Goal: Information Seeking & Learning: Learn about a topic

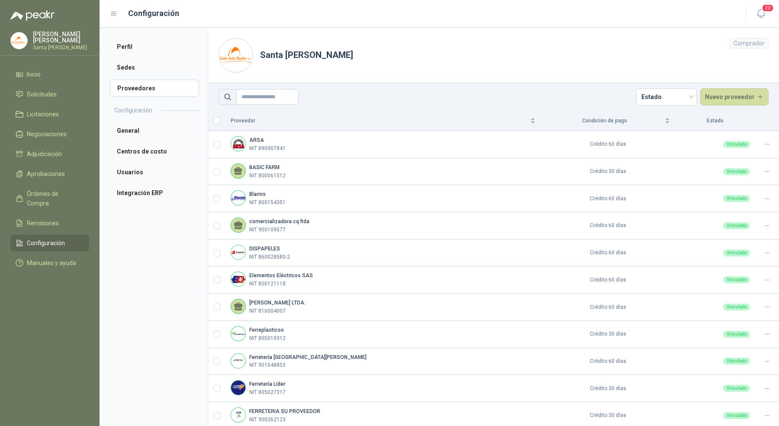
click at [55, 45] on p "Santa Anita Napoles" at bounding box center [61, 47] width 56 height 5
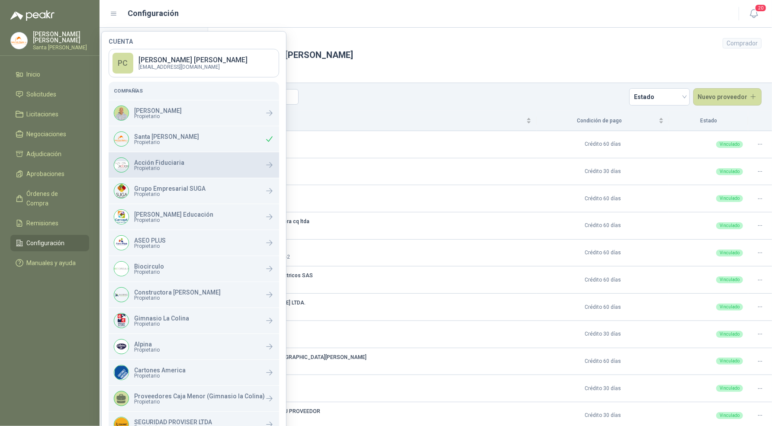
scroll to position [45, 0]
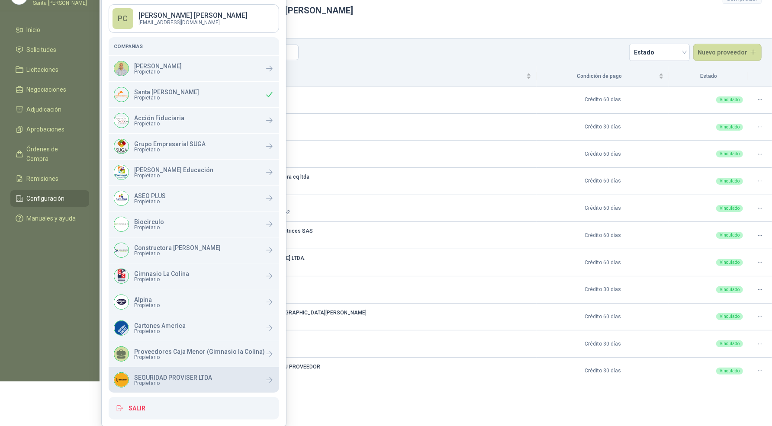
click at [181, 379] on p "SEGURIDAD PROVISER LTDA" at bounding box center [173, 378] width 78 height 6
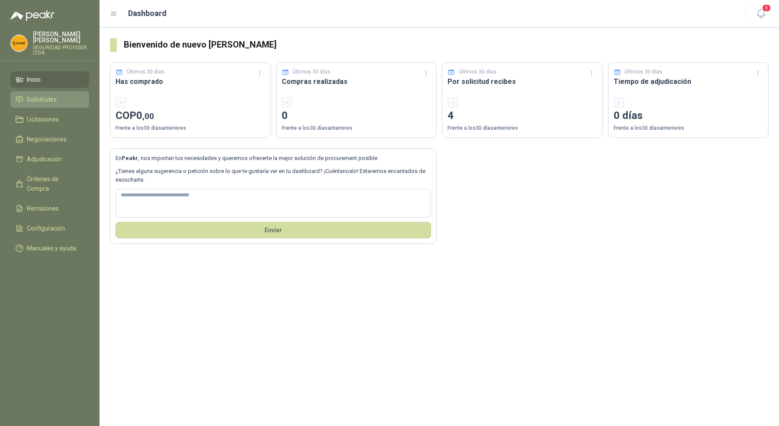
click at [62, 95] on li "Solicitudes" at bounding box center [50, 100] width 68 height 10
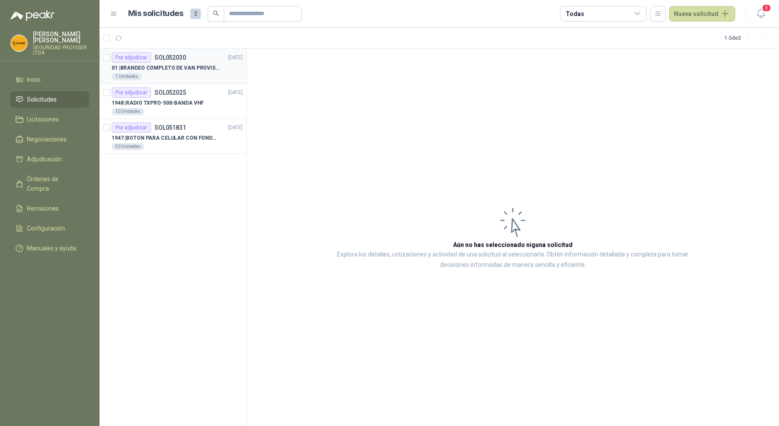
click at [192, 71] on p "01 | BRANDEO COMPLETO DE VAN PROVISER" at bounding box center [166, 68] width 108 height 8
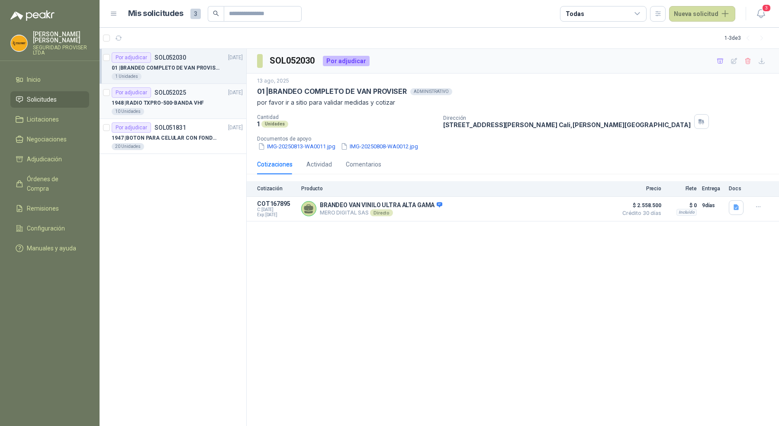
click at [195, 109] on div "10 Unidades" at bounding box center [177, 111] width 131 height 7
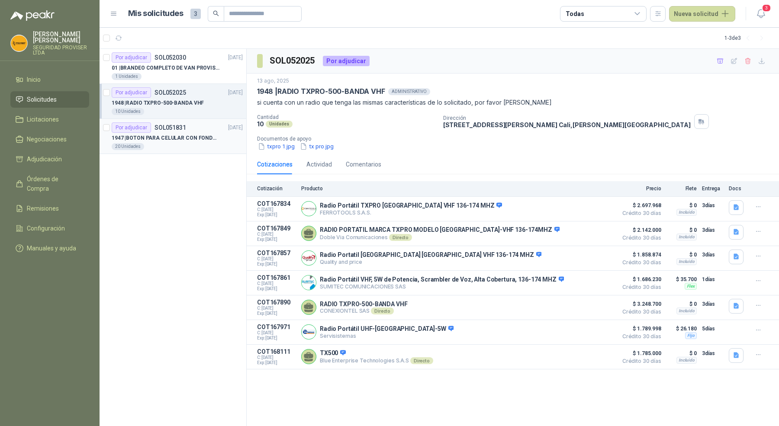
click at [196, 137] on p "1947 | BOTON PARA CELULAR CON FONDO AMARILLO" at bounding box center [166, 138] width 108 height 8
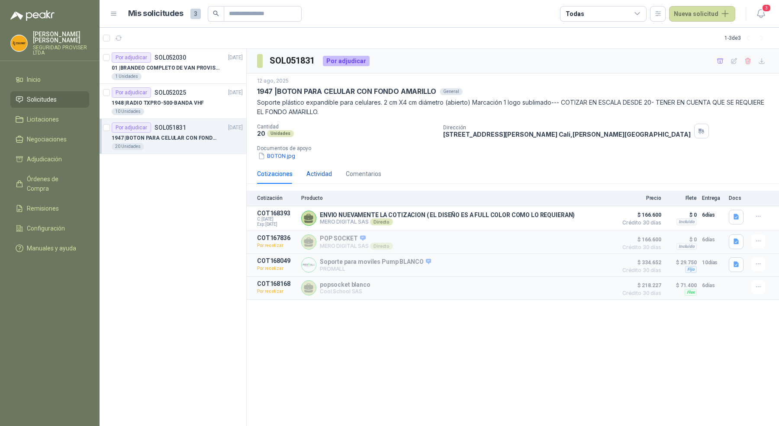
click at [323, 172] on div "Actividad" at bounding box center [320, 174] width 26 height 10
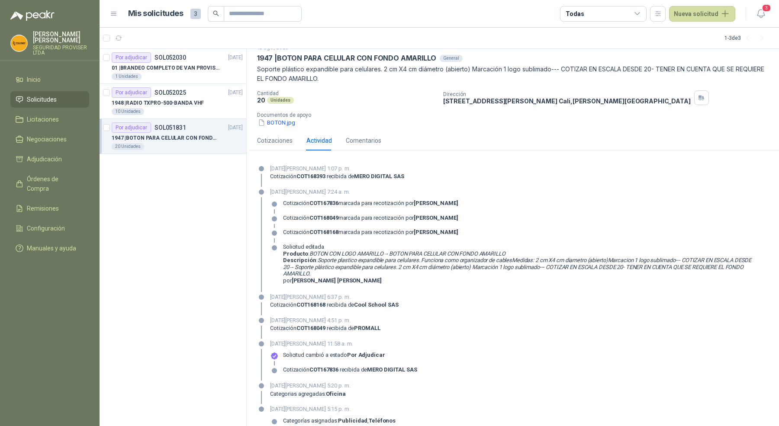
scroll to position [36, 0]
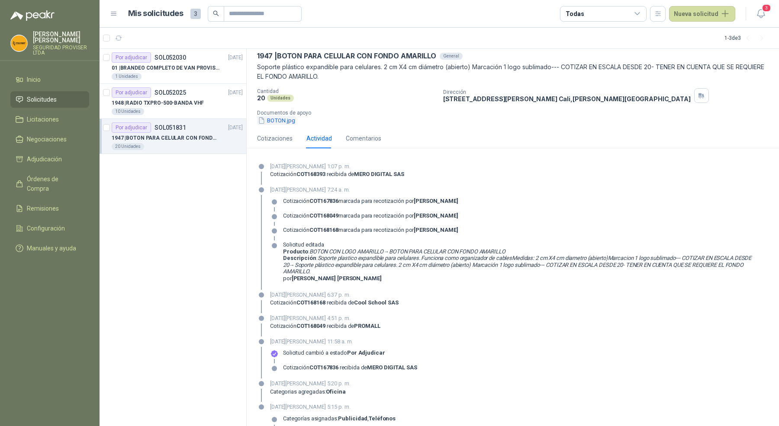
click at [278, 120] on button "BOTON.jpg" at bounding box center [276, 120] width 39 height 9
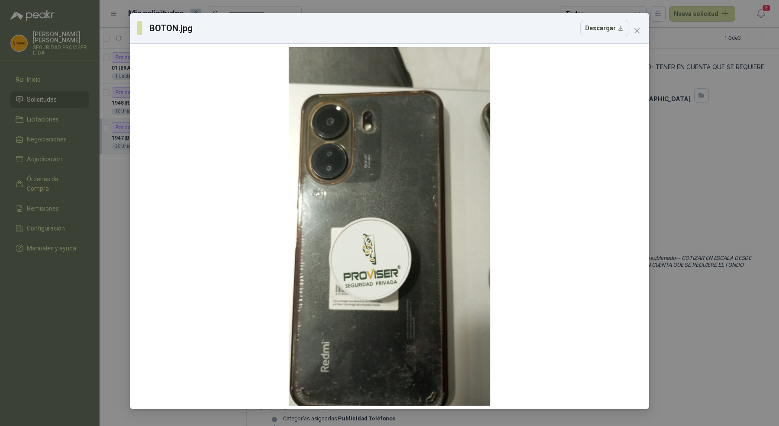
click at [675, 163] on div "BOTON.jpg Descargar" at bounding box center [389, 213] width 779 height 426
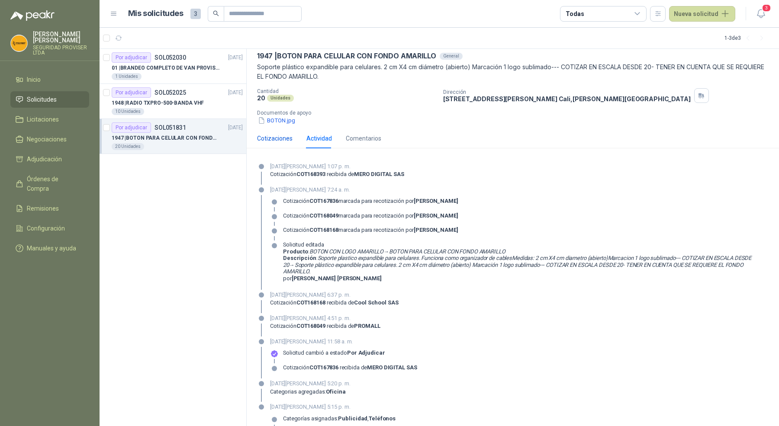
click at [282, 138] on div "Cotizaciones" at bounding box center [275, 139] width 36 height 10
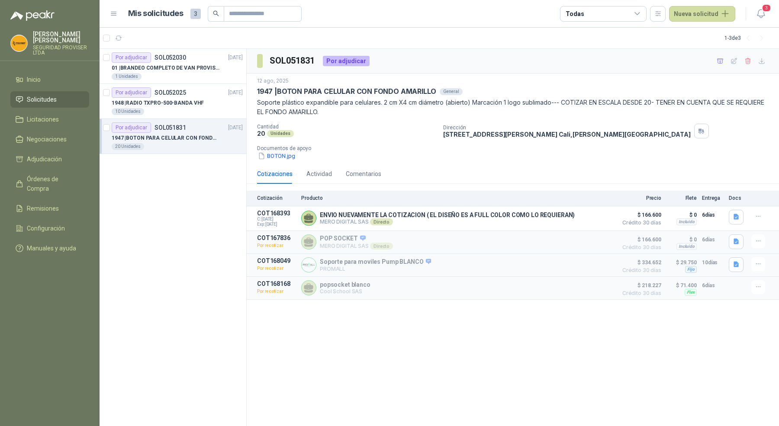
scroll to position [0, 0]
click at [738, 261] on icon "button" at bounding box center [736, 264] width 7 height 7
click at [708, 247] on button "Captura de pantalla 2025-08-13 a la(s) 4.45.10 p.m..png" at bounding box center [669, 245] width 138 height 9
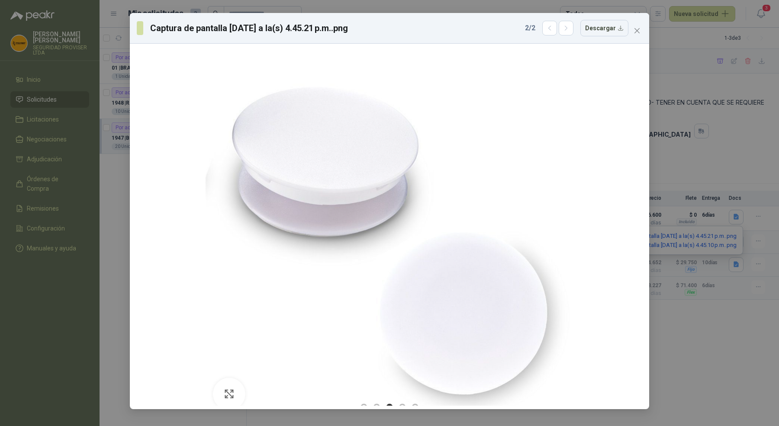
click at [707, 336] on div "Captura de pantalla 2025-08-13 a la(s) 4.45.21 p.m..png 2 / 2 Descargar" at bounding box center [389, 213] width 779 height 426
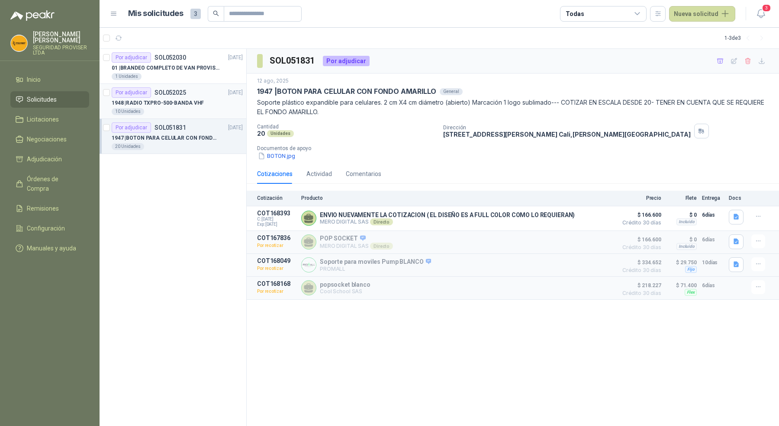
click at [203, 118] on article "Por adjudicar SOL052025 13/08/25 1948 | RADIO TXPRO-500-BANDA VHF 10 Unidades" at bounding box center [173, 101] width 147 height 35
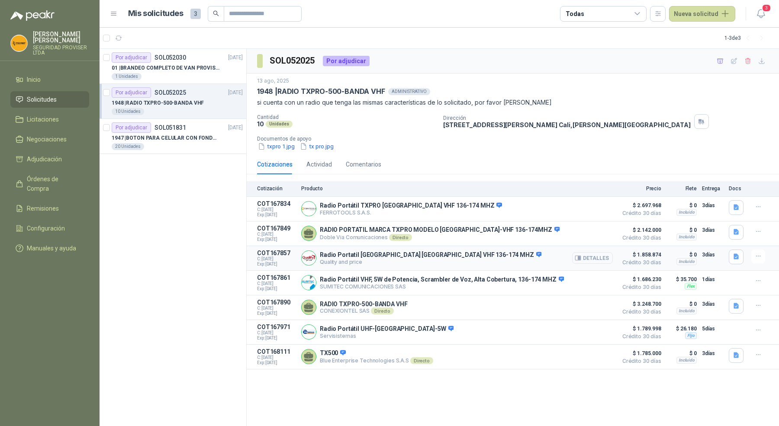
click at [587, 258] on button "Detalles" at bounding box center [592, 258] width 41 height 12
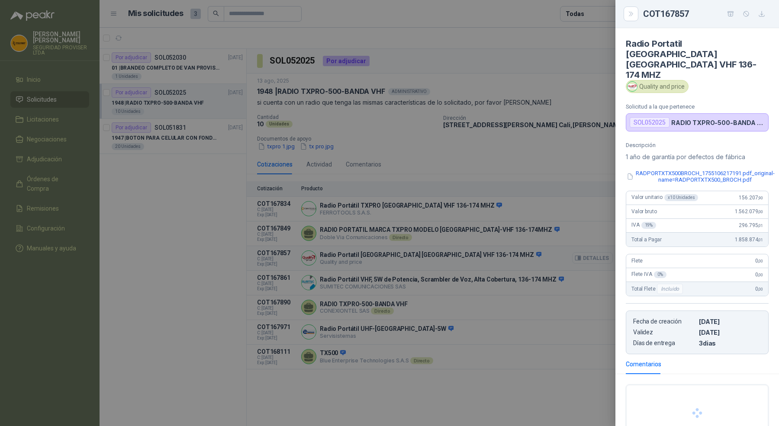
click at [587, 258] on div at bounding box center [389, 213] width 779 height 426
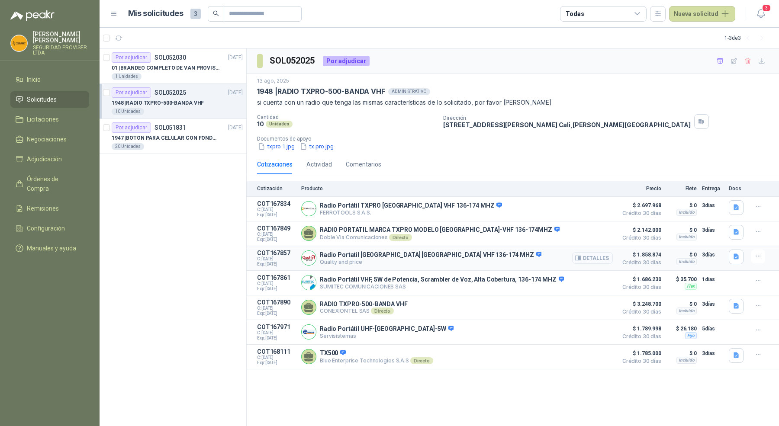
click at [587, 258] on button "Detalles" at bounding box center [592, 258] width 41 height 12
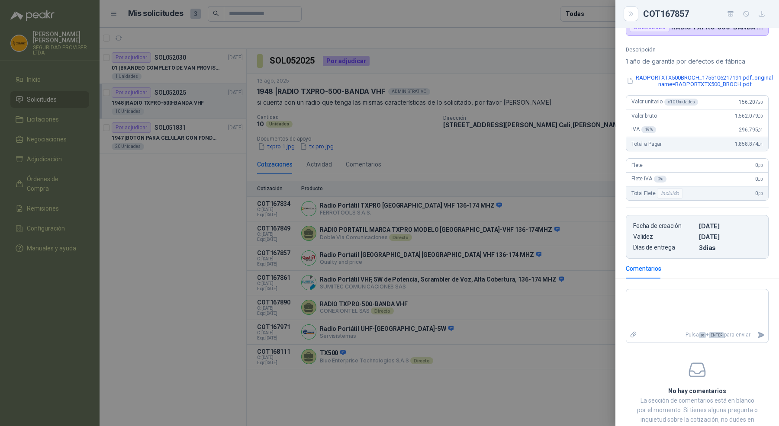
scroll to position [111, 0]
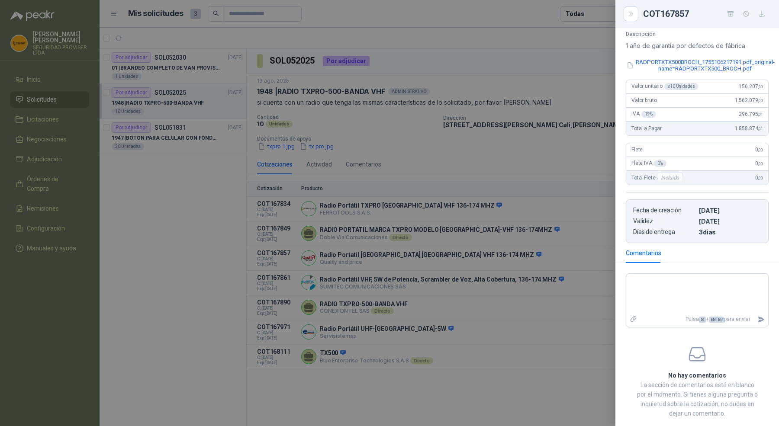
click at [543, 392] on div at bounding box center [389, 213] width 779 height 426
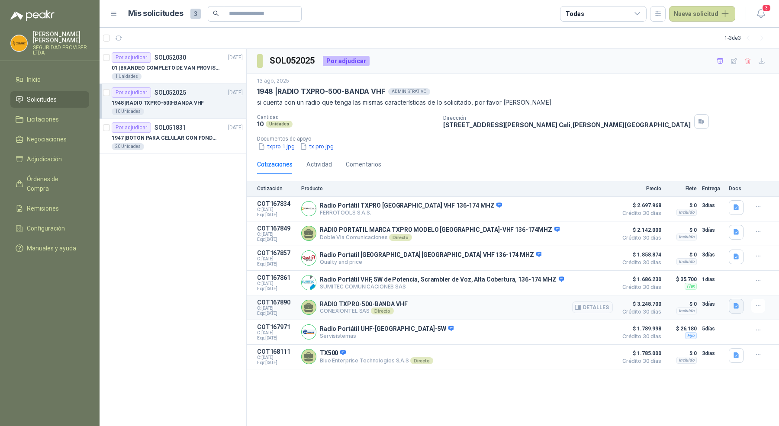
click at [736, 303] on icon "button" at bounding box center [736, 306] width 7 height 7
click at [565, 165] on div "Cotizaciones Actividad Comentarios" at bounding box center [513, 165] width 512 height 20
